Goal: Find specific page/section: Find specific page/section

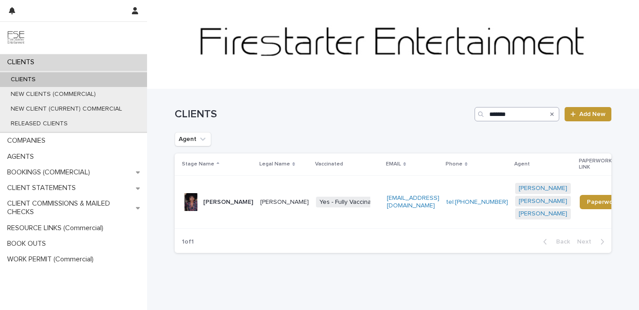
click at [502, 118] on input "*******" at bounding box center [516, 114] width 85 height 14
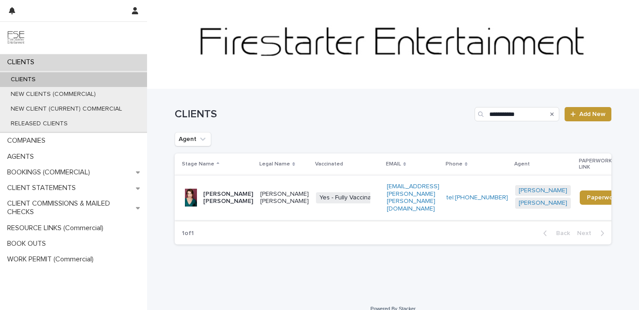
type input "**********"
click at [235, 190] on p "[PERSON_NAME] [PERSON_NAME]" at bounding box center [228, 197] width 50 height 15
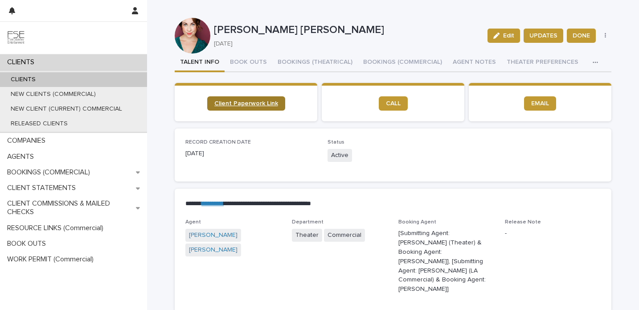
click at [223, 106] on link "Client Paperwork Link" at bounding box center [246, 103] width 78 height 14
